Goal: Task Accomplishment & Management: Manage account settings

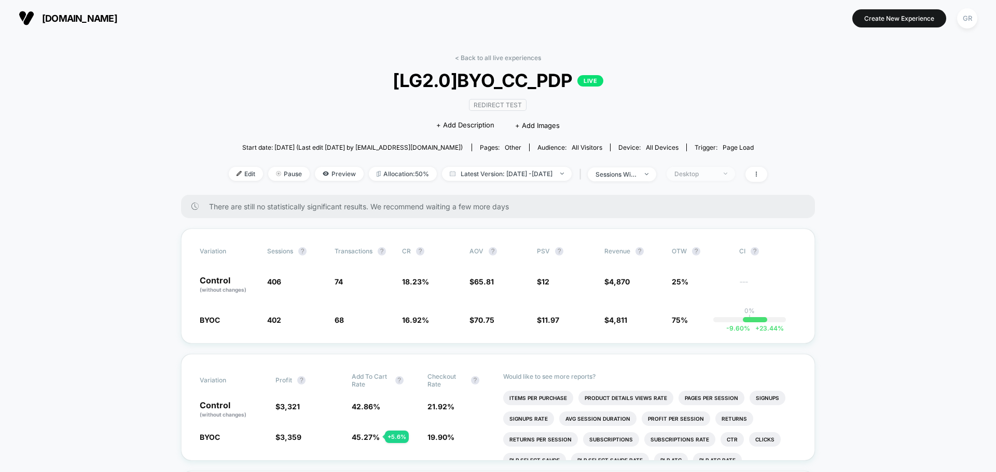
click at [716, 171] on div "Desktop" at bounding box center [694, 174] width 41 height 8
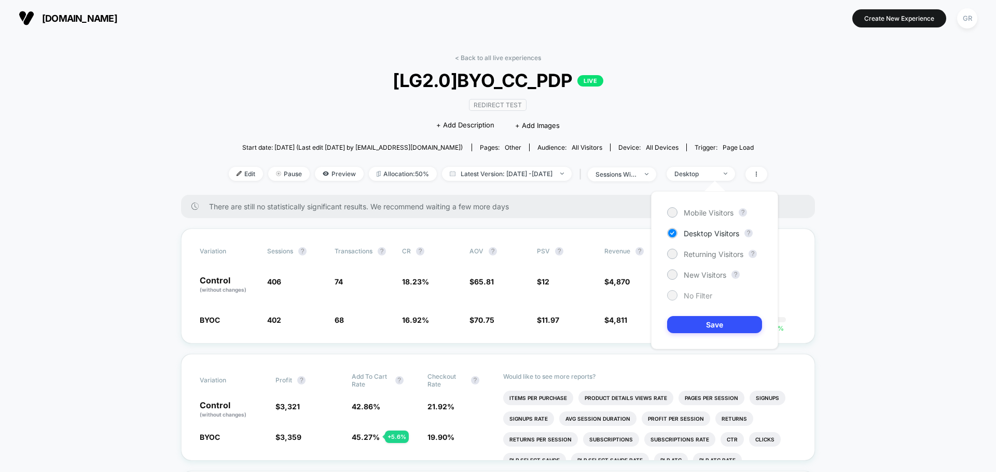
click at [689, 291] on span "No Filter" at bounding box center [697, 295] width 29 height 9
click at [697, 324] on button "Save" at bounding box center [714, 324] width 95 height 17
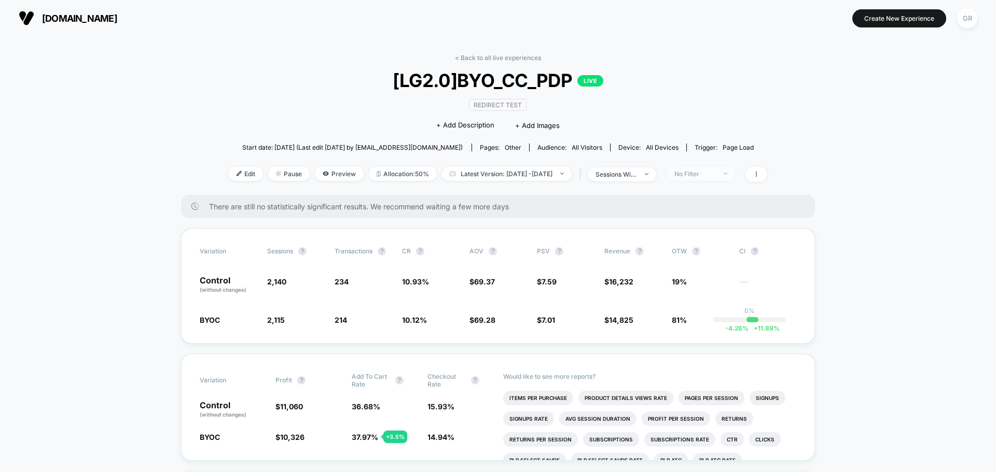
click at [710, 170] on div "No Filter" at bounding box center [694, 174] width 41 height 8
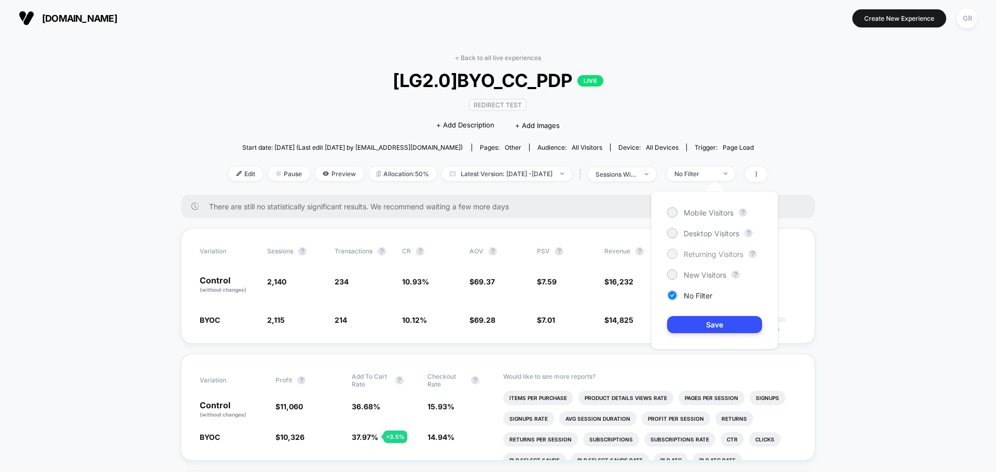
click at [698, 251] on span "Returning Visitors" at bounding box center [713, 254] width 60 height 9
click at [704, 329] on button "Save" at bounding box center [714, 324] width 95 height 17
